Goal: Task Accomplishment & Management: Manage account settings

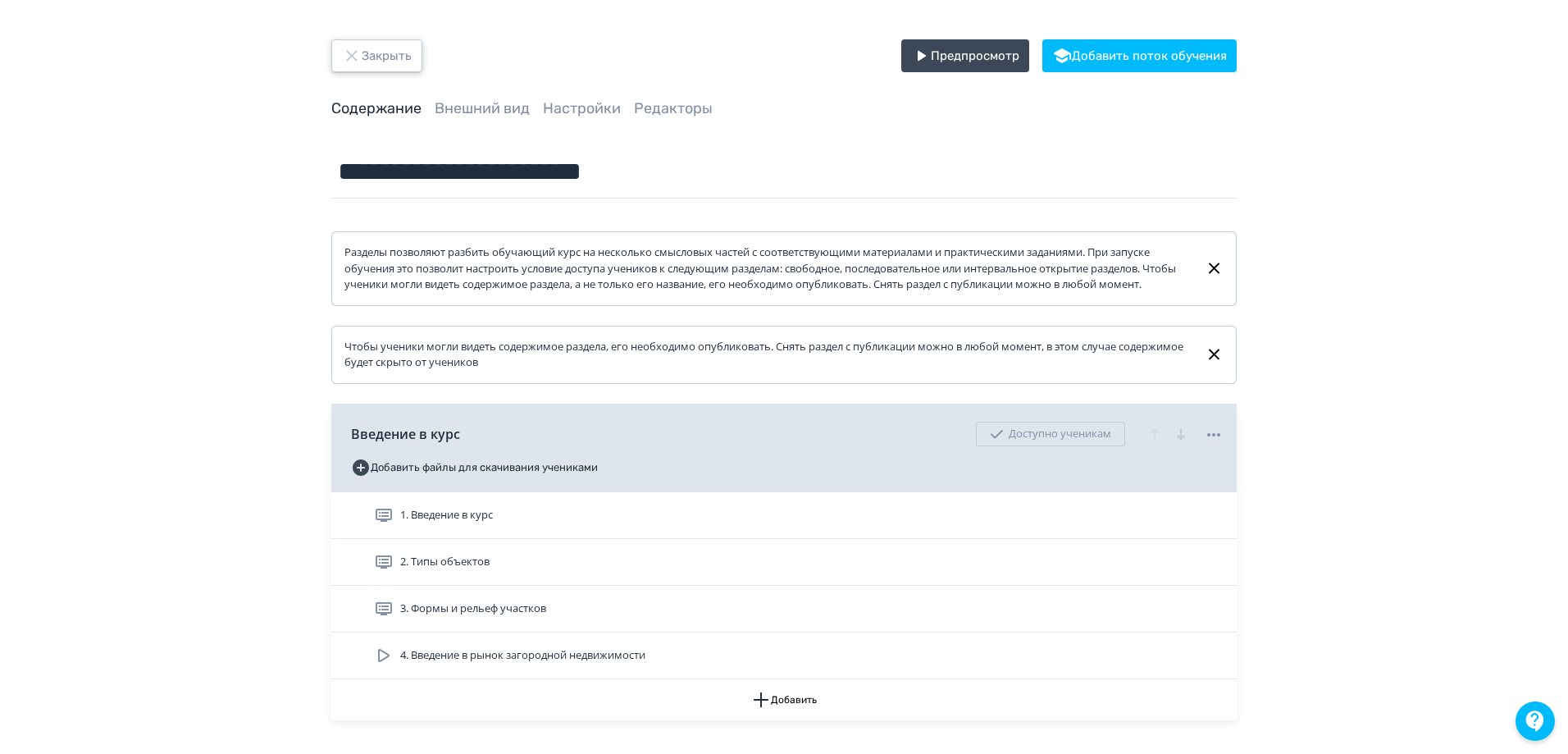
click at [368, 49] on button "Закрыть" at bounding box center [377, 56] width 91 height 33
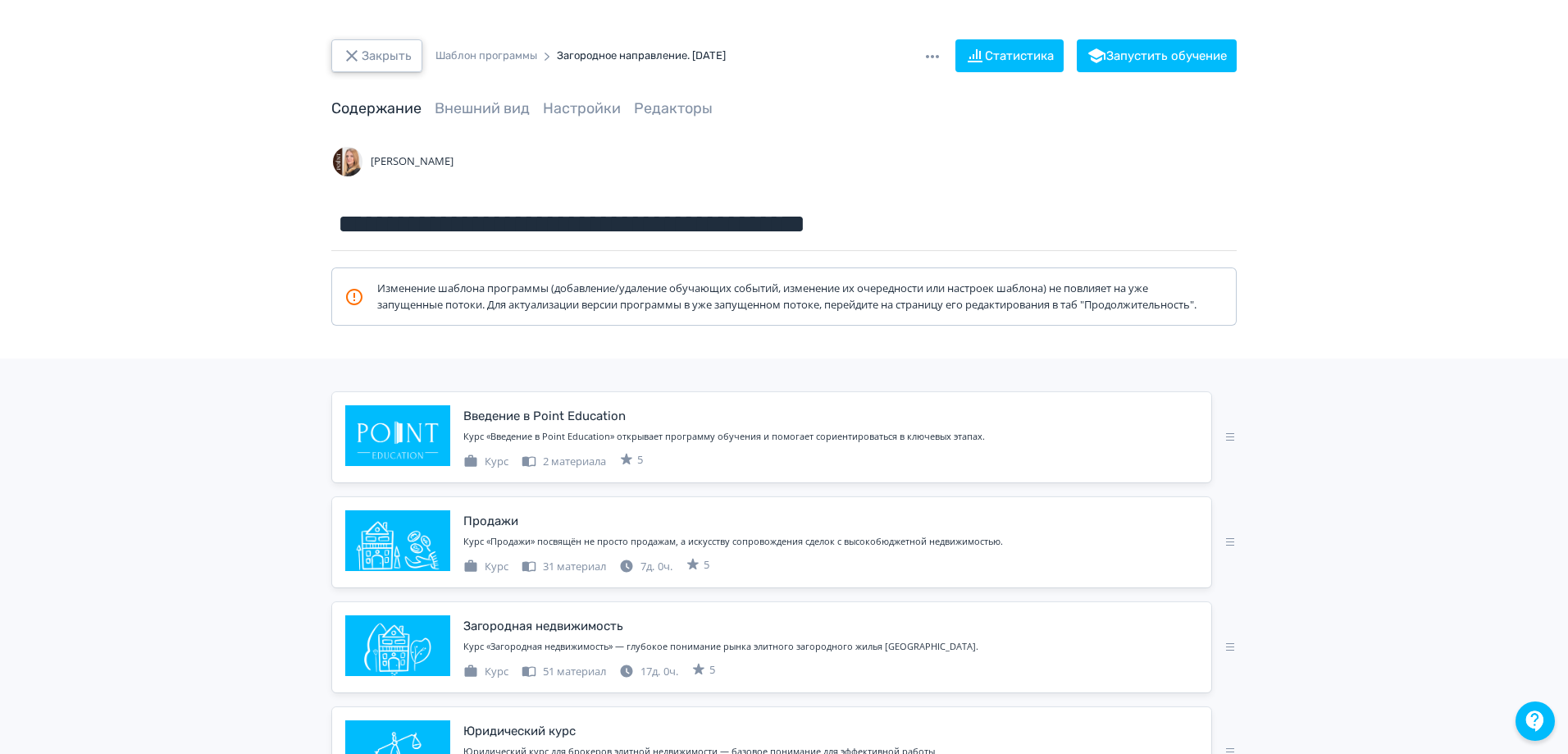
click at [381, 61] on button "Закрыть" at bounding box center [377, 56] width 91 height 33
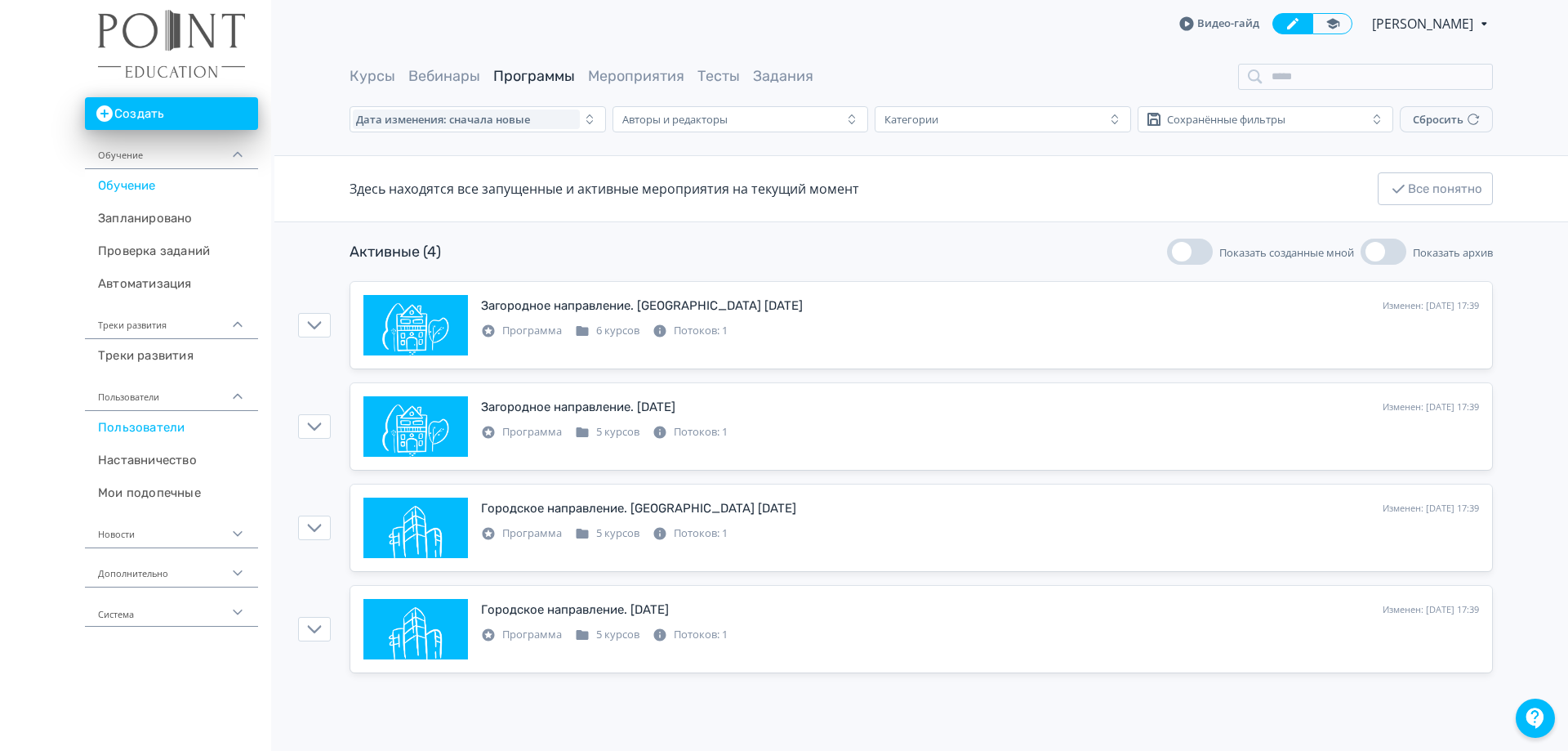
click at [169, 430] on link "Пользователи" at bounding box center [171, 427] width 174 height 32
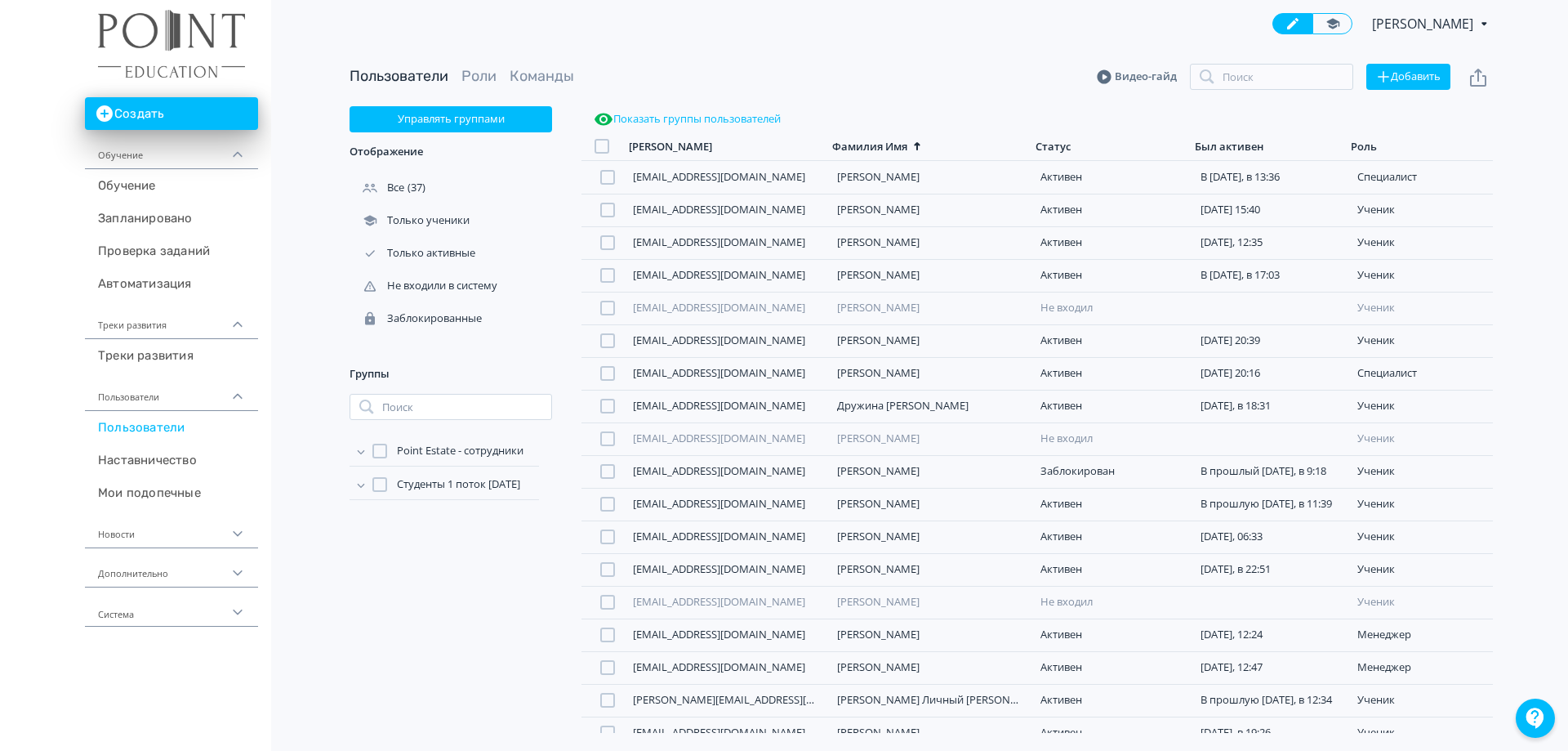
click at [378, 487] on div at bounding box center [380, 484] width 14 height 14
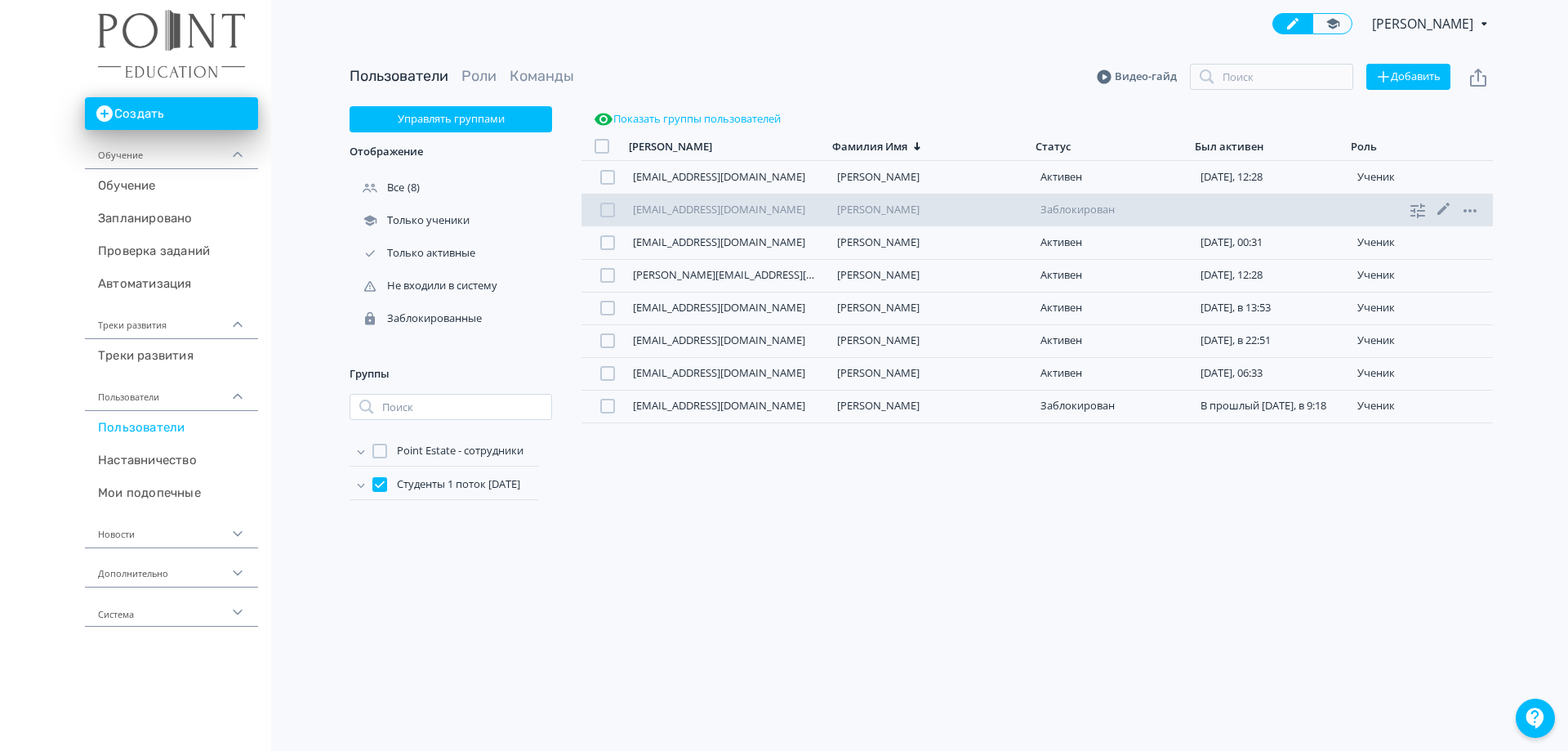
click at [610, 209] on div at bounding box center [607, 210] width 14 height 14
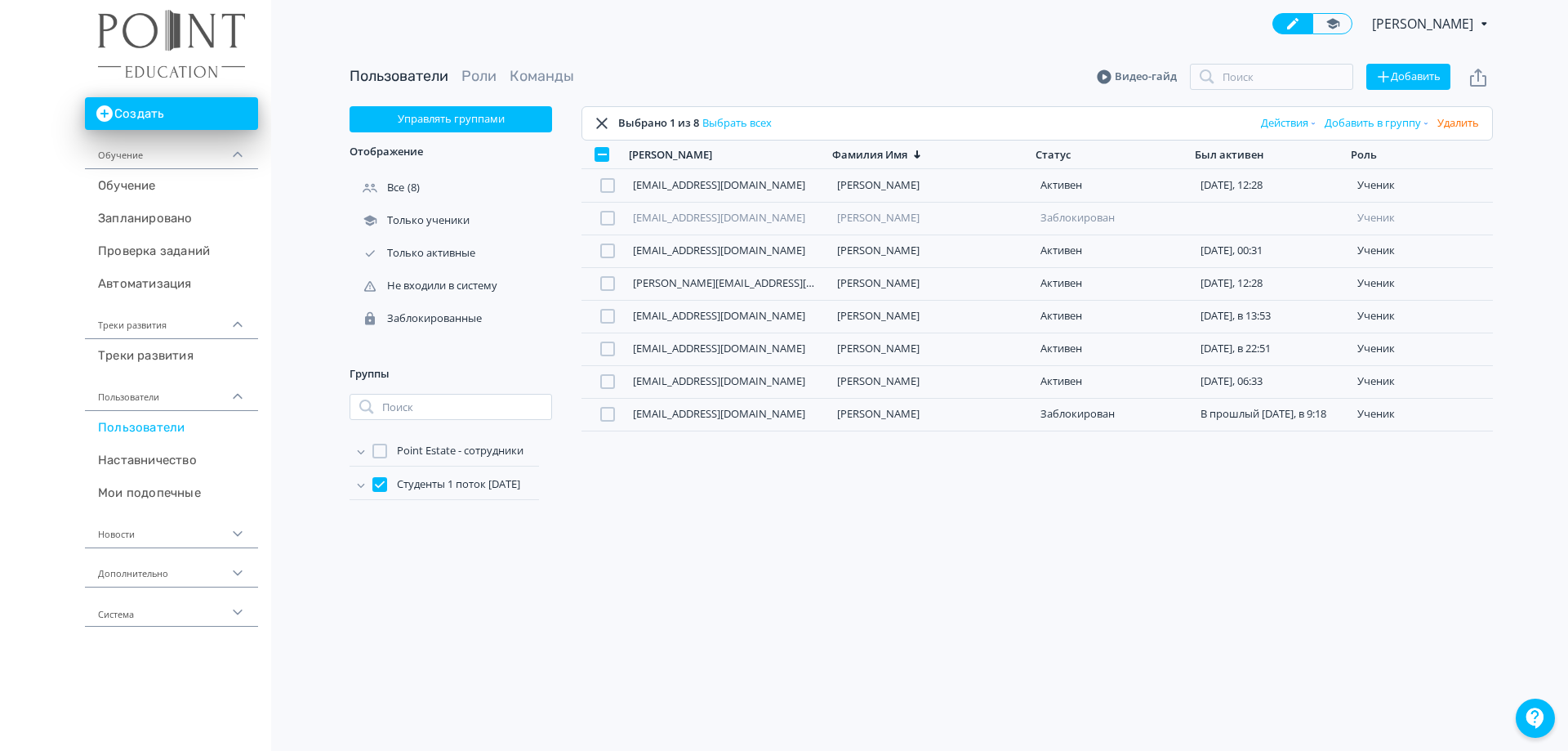
click at [1278, 123] on button "Действия" at bounding box center [1289, 123] width 64 height 26
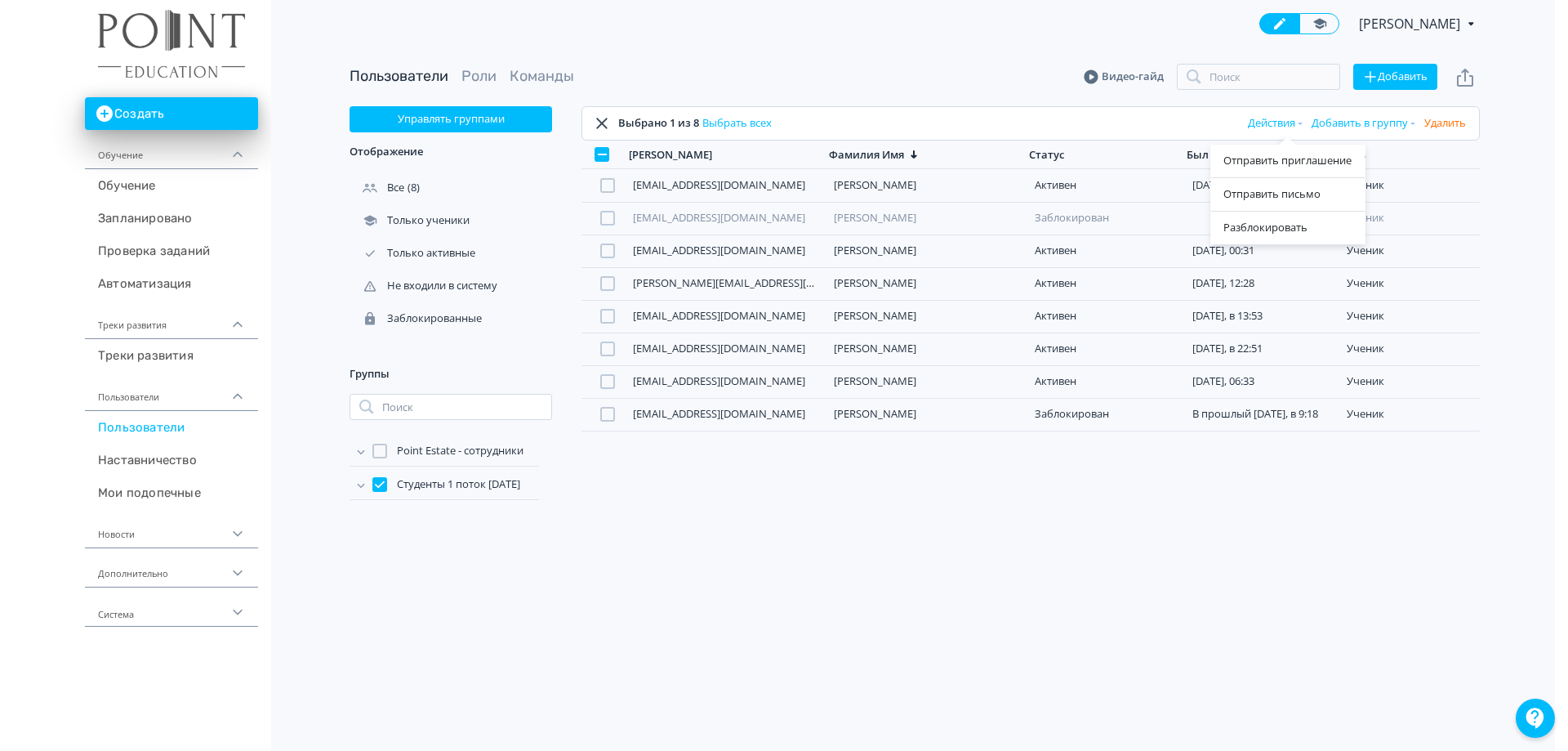
click at [1439, 123] on div "Отправить приглашение Отправить письмо Разблокировать" at bounding box center [784, 375] width 1568 height 751
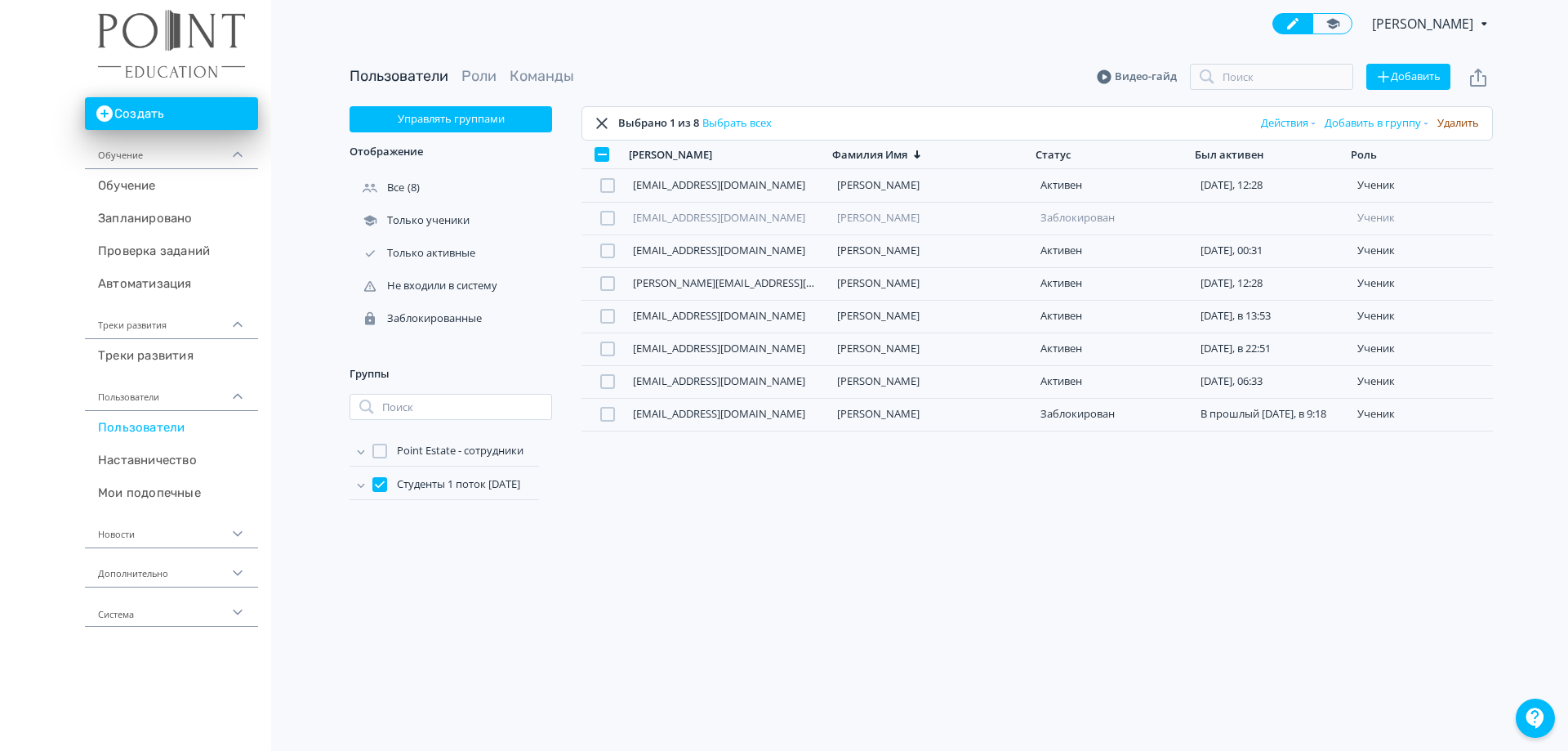
click at [1456, 121] on button "Удалить" at bounding box center [1459, 123] width 49 height 26
click at [453, 113] on button "Управлять группами" at bounding box center [451, 119] width 202 height 26
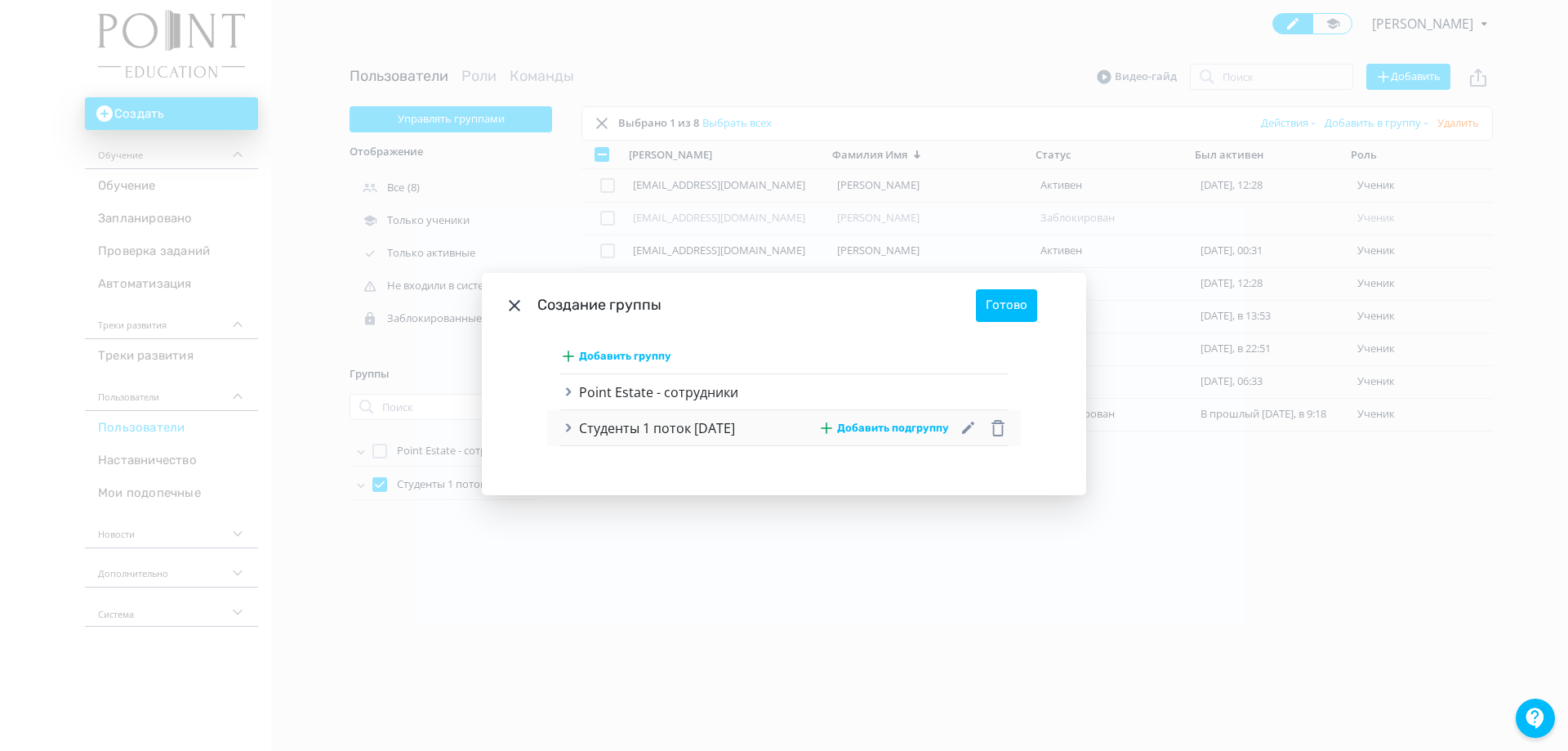
click at [568, 431] on icon "Modal" at bounding box center [569, 428] width 14 height 14
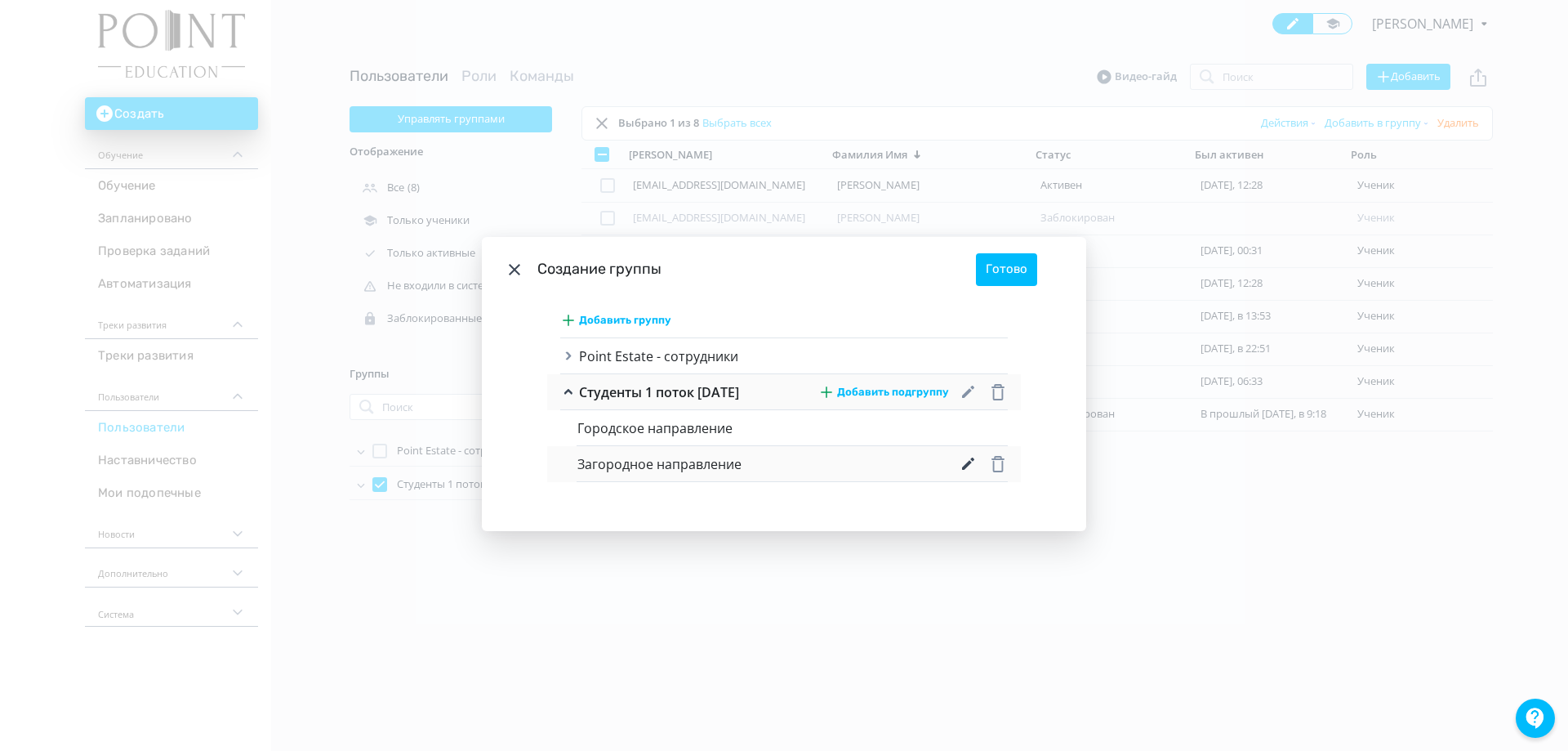
click at [963, 473] on icon "Modal" at bounding box center [969, 464] width 20 height 20
click at [508, 263] on icon "Modal" at bounding box center [515, 270] width 20 height 20
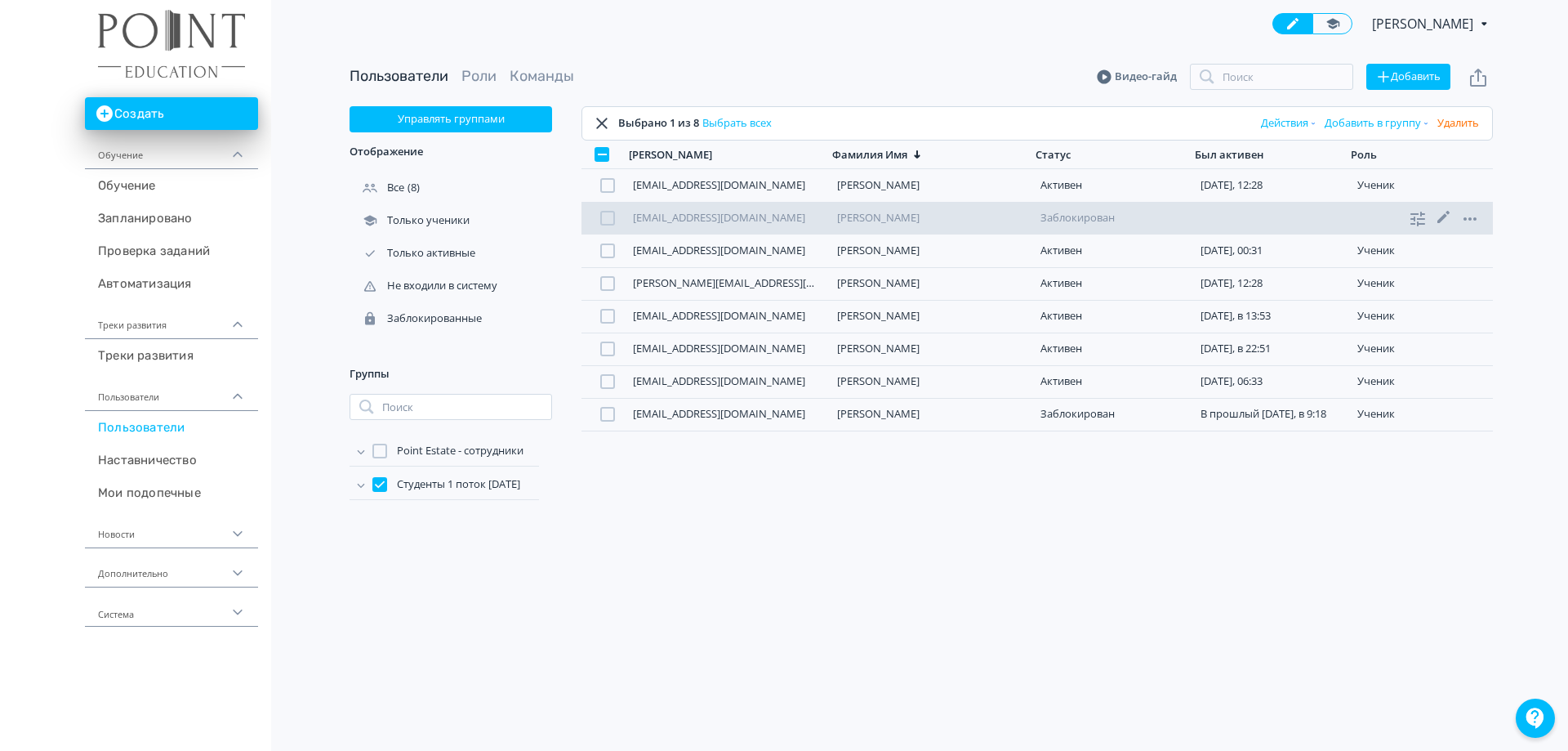
click at [605, 218] on div at bounding box center [607, 218] width 14 height 14
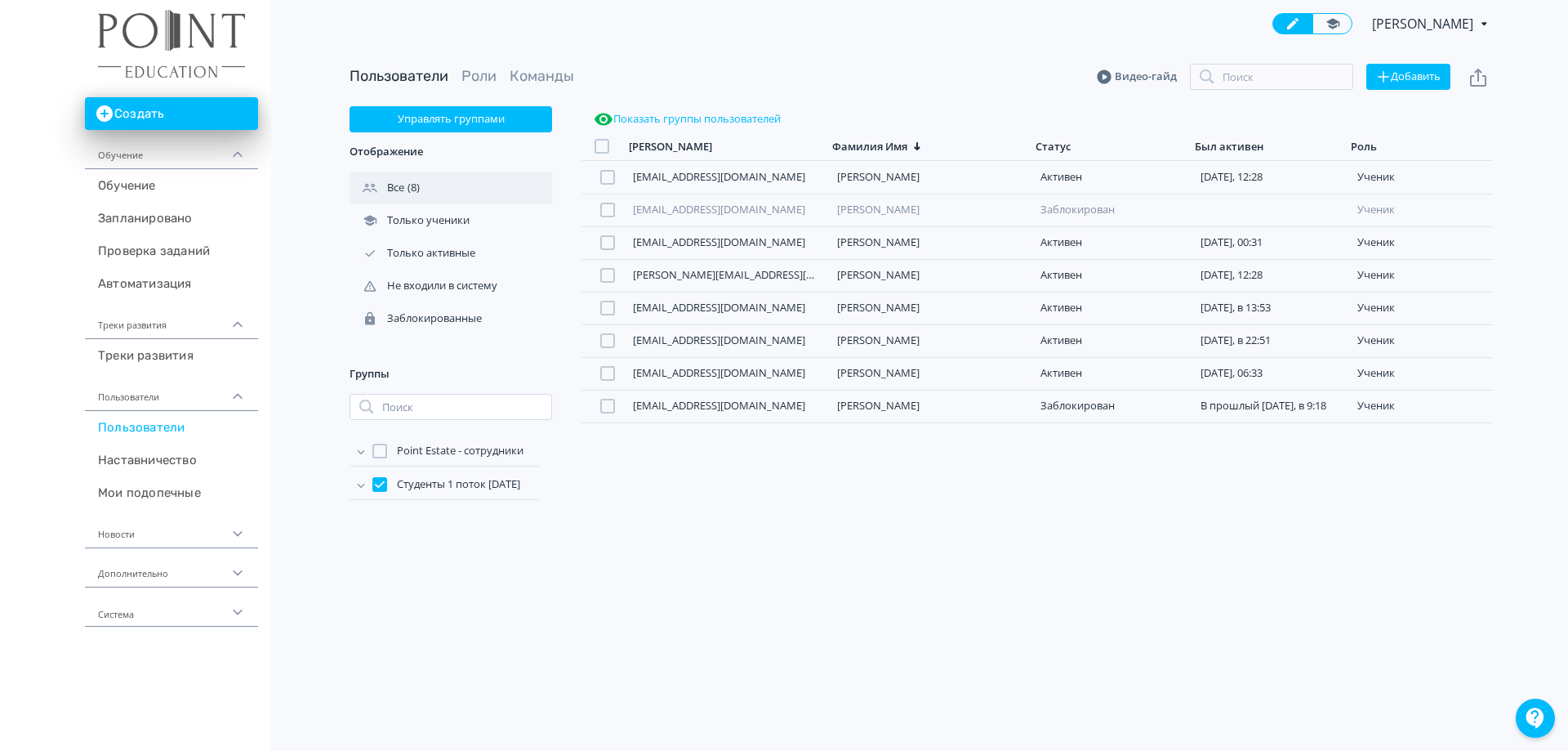
click at [408, 182] on div "Все" at bounding box center [379, 188] width 58 height 14
click at [455, 184] on div "Все (8)" at bounding box center [451, 188] width 202 height 32
click at [379, 484] on div at bounding box center [380, 484] width 14 height 14
click at [378, 484] on div at bounding box center [380, 484] width 14 height 14
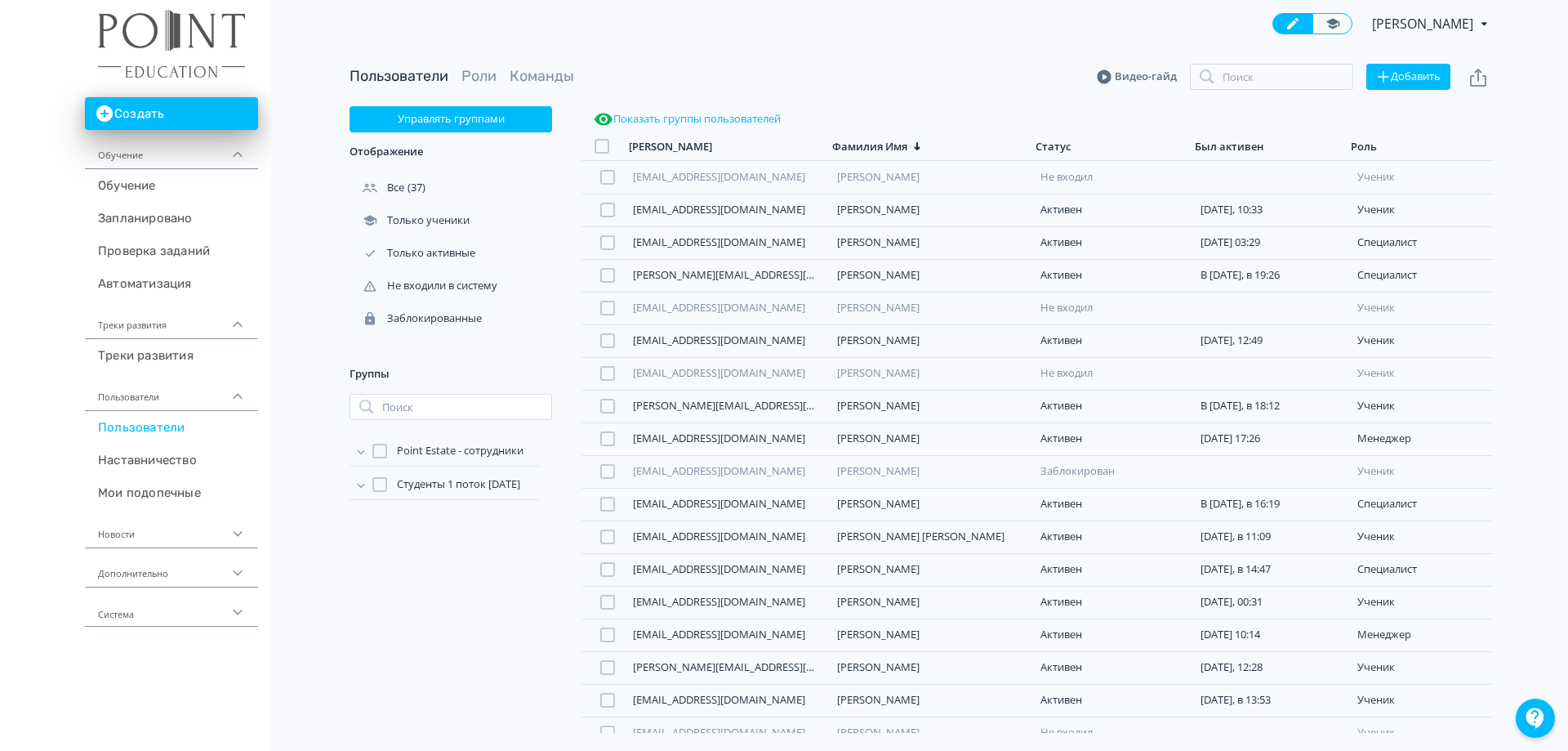
click at [732, 118] on button "Показать группы пользователей" at bounding box center [687, 119] width 193 height 26
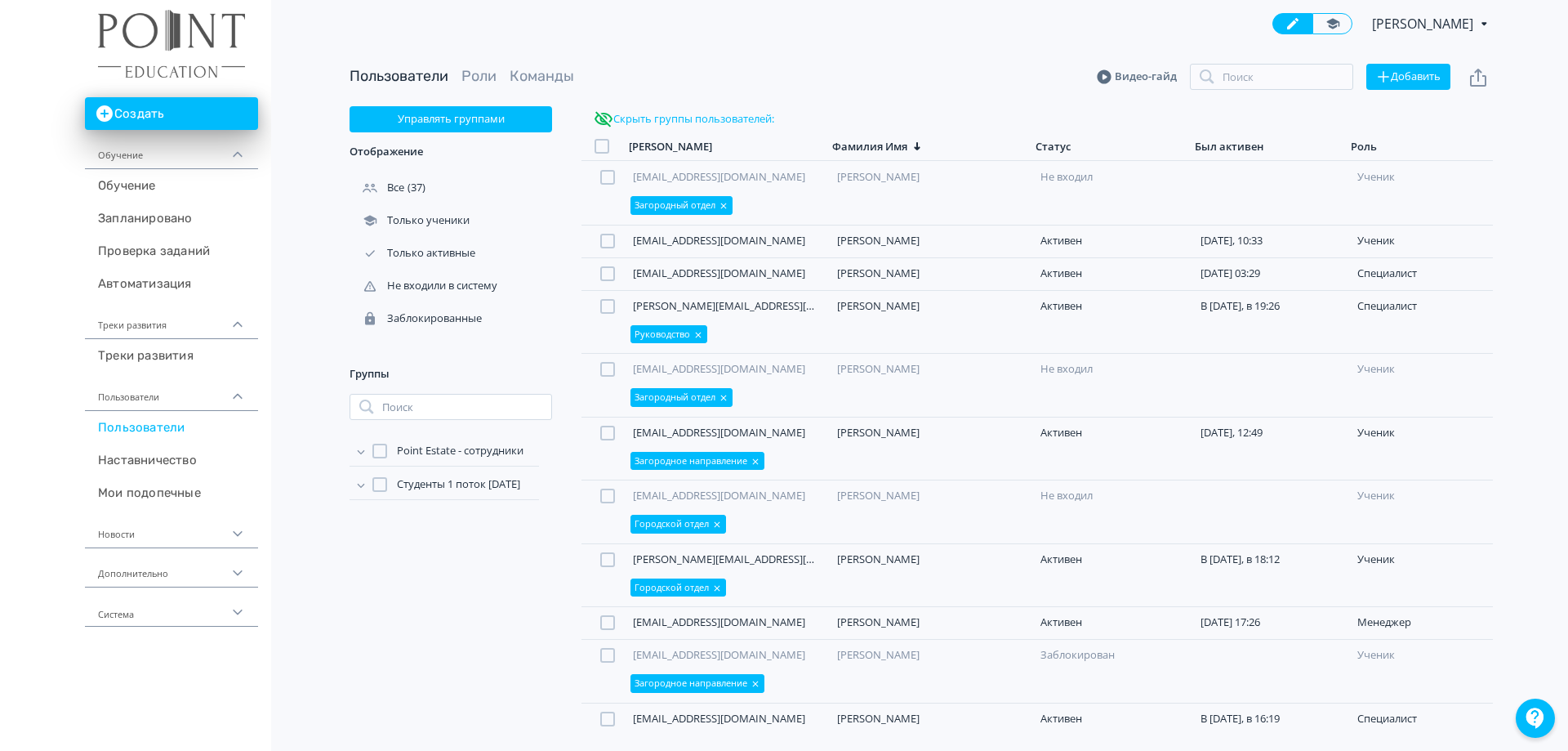
click at [381, 484] on div at bounding box center [380, 484] width 14 height 14
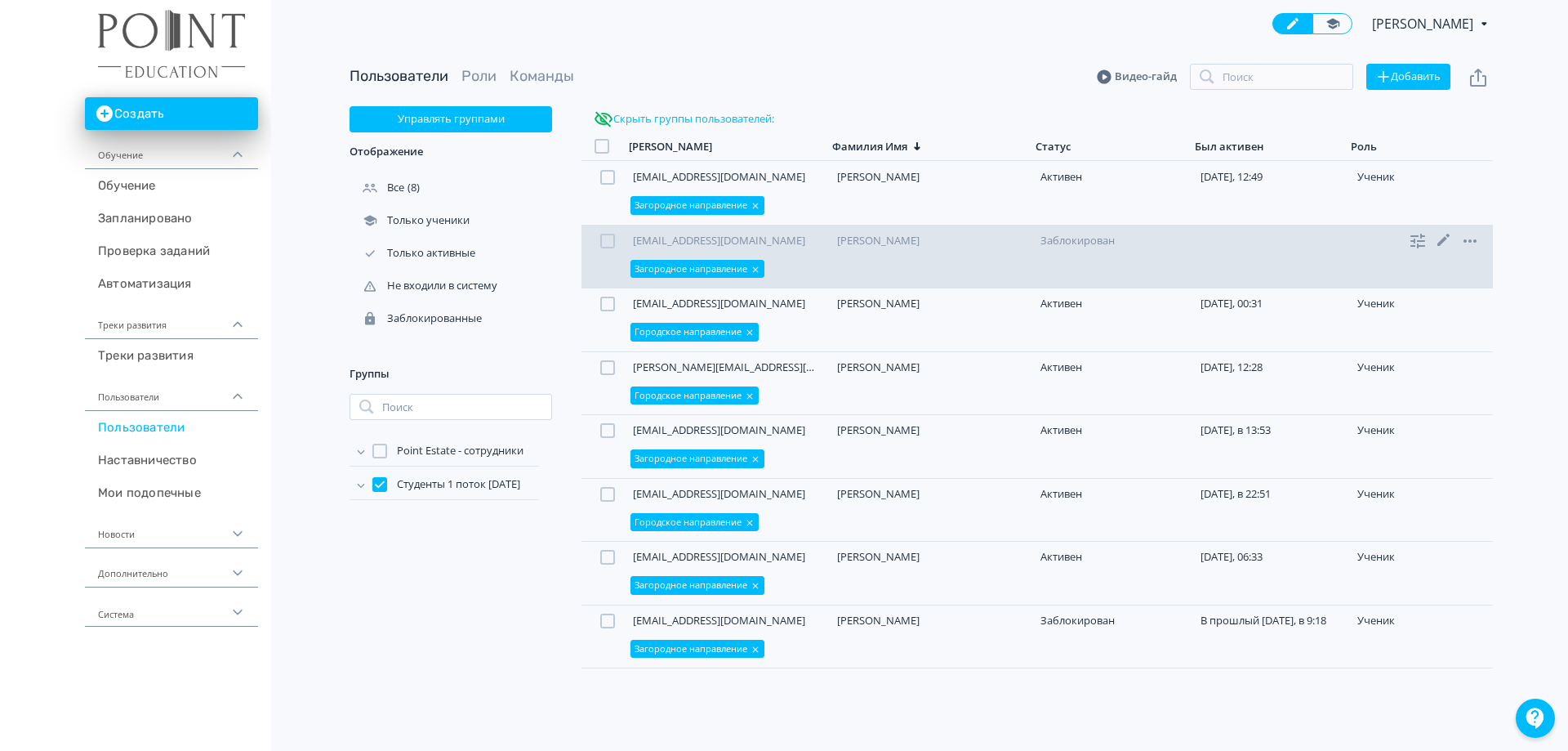
click at [757, 268] on icon at bounding box center [756, 269] width 5 height 5
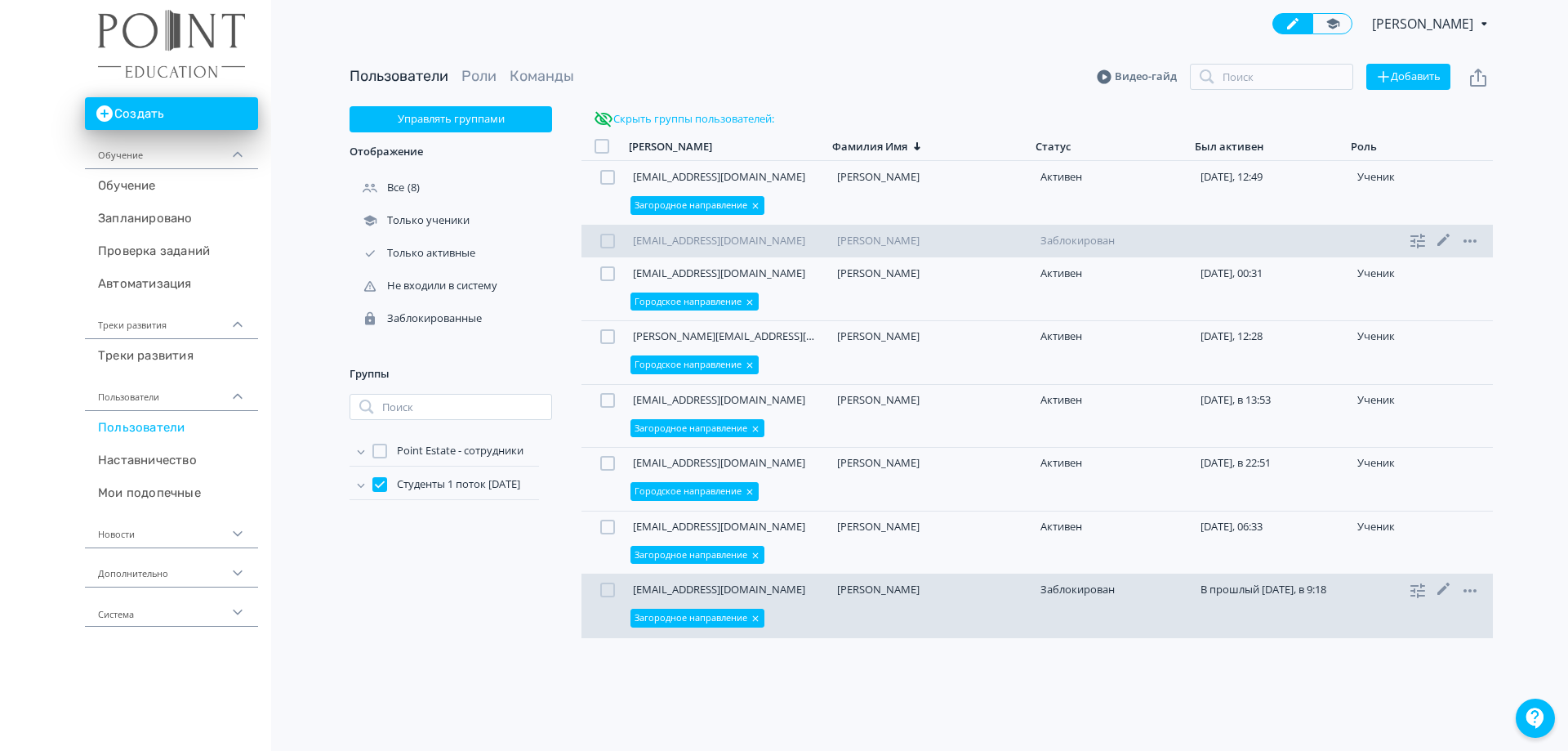
click at [759, 617] on icon at bounding box center [756, 618] width 10 height 10
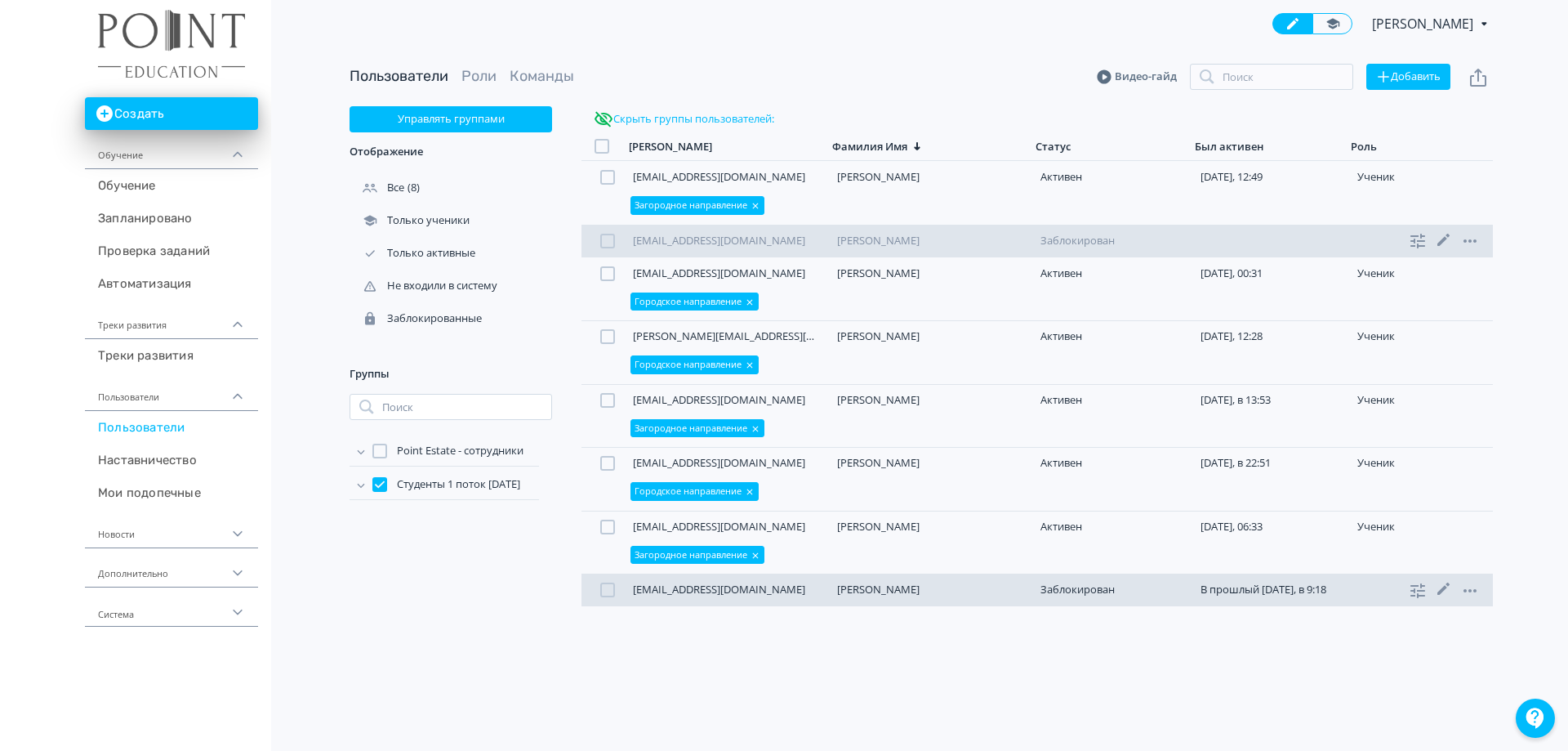
click at [378, 446] on div at bounding box center [380, 451] width 14 height 14
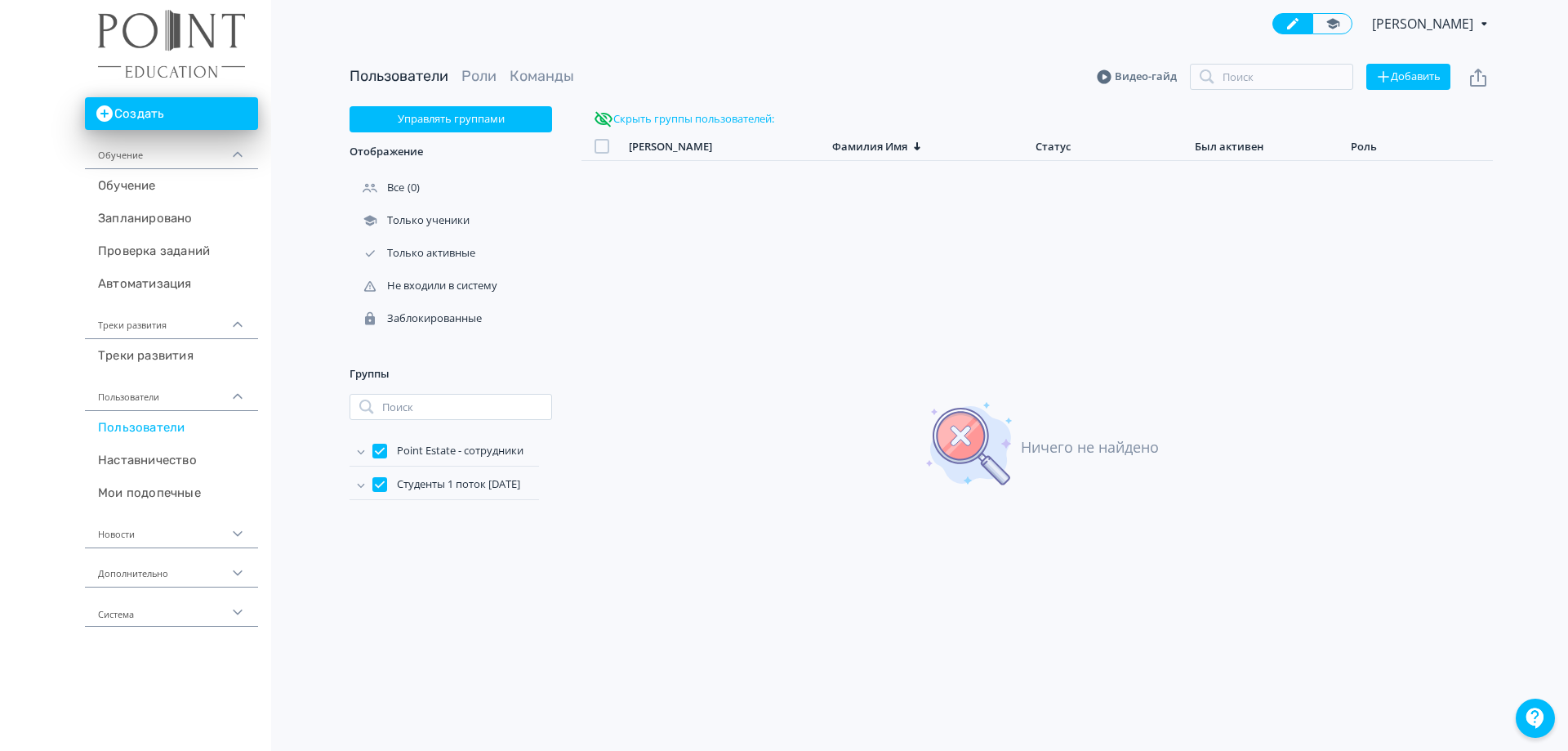
click at [378, 446] on div at bounding box center [380, 451] width 14 height 14
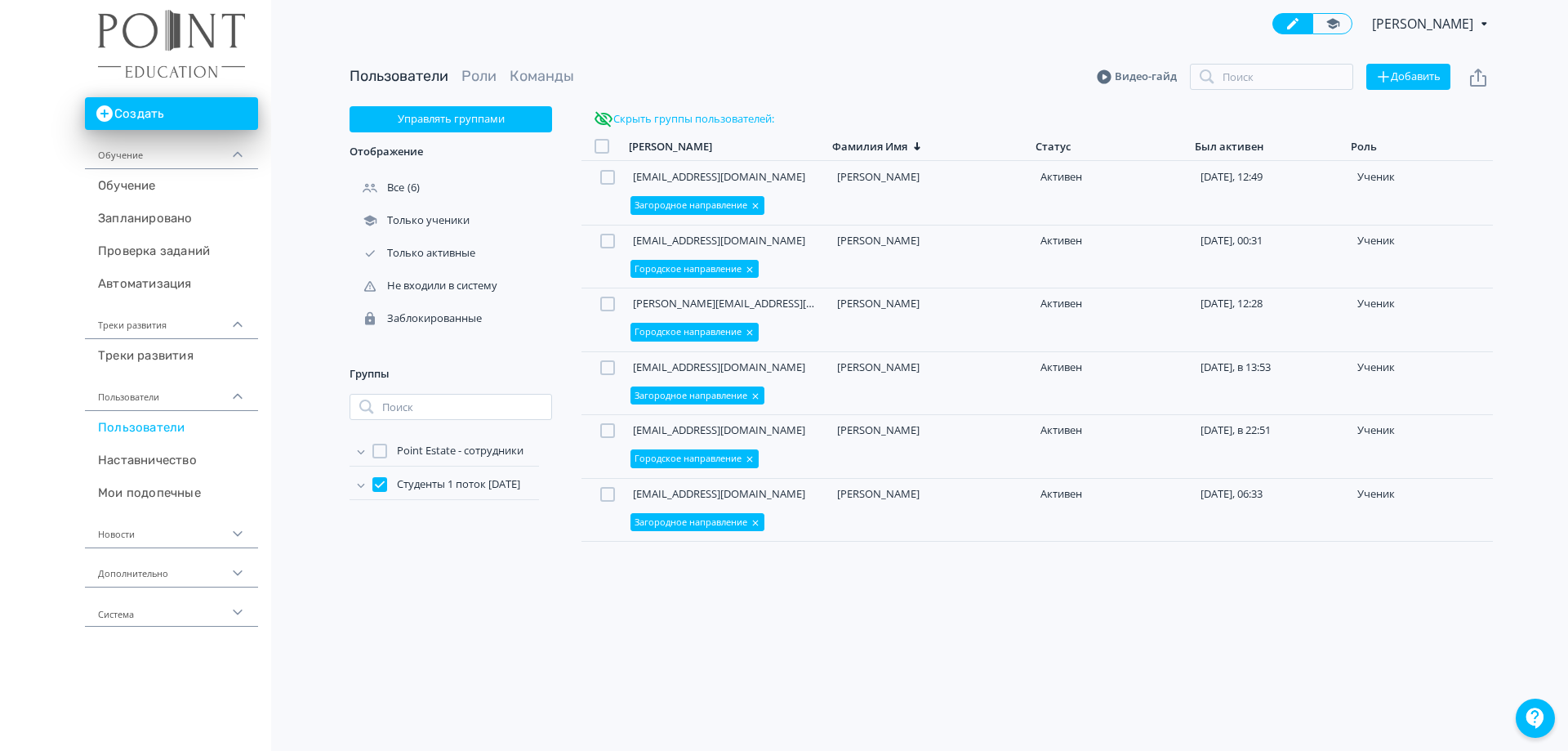
click at [385, 487] on div at bounding box center [380, 484] width 14 height 14
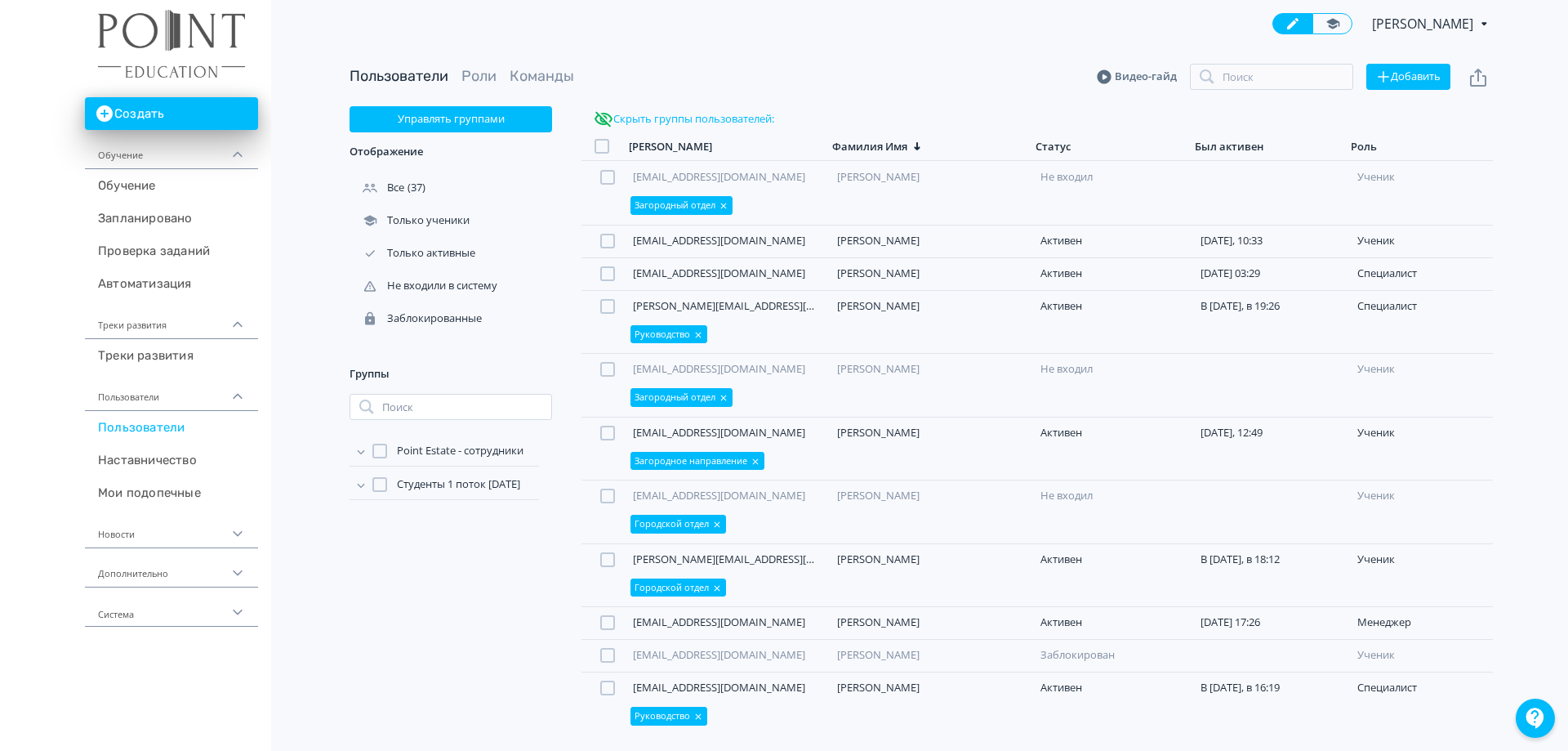
click at [383, 484] on div at bounding box center [380, 484] width 14 height 14
